Goal: Task Accomplishment & Management: Use online tool/utility

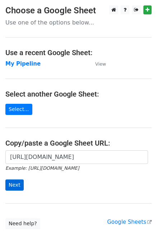
scroll to position [0, 216]
type input "[URL][DOMAIN_NAME]"
click at [12, 185] on input "Next" at bounding box center [14, 184] width 18 height 11
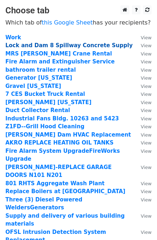
click at [53, 47] on strong "Lock and Dam 8 Spillway Concrete Supply" at bounding box center [69, 45] width 128 height 6
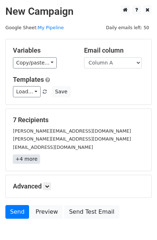
click at [28, 160] on link "+4 more" at bounding box center [26, 159] width 27 height 9
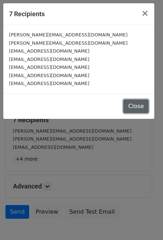
click at [137, 104] on button "Close" at bounding box center [135, 106] width 25 height 14
